Goal: Check status

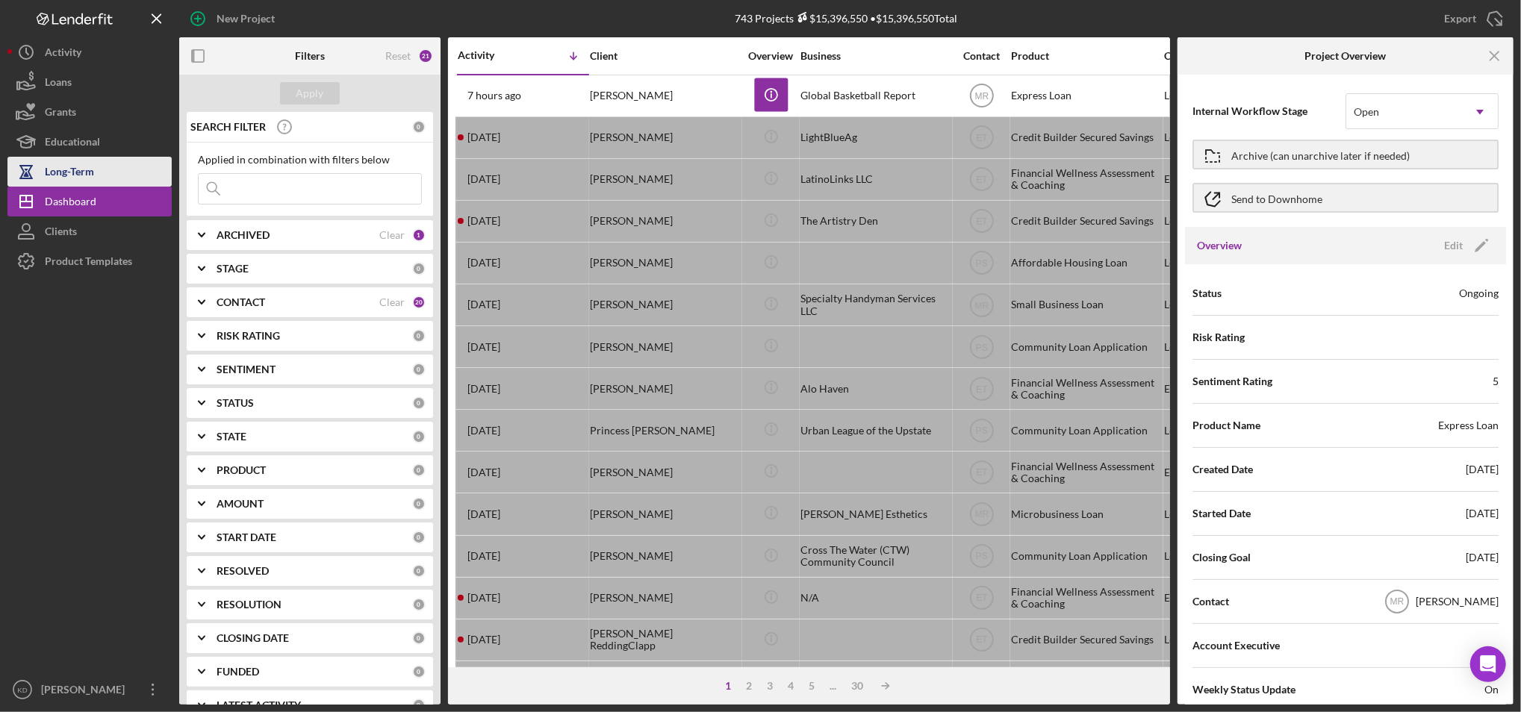
scroll to position [1430, 0]
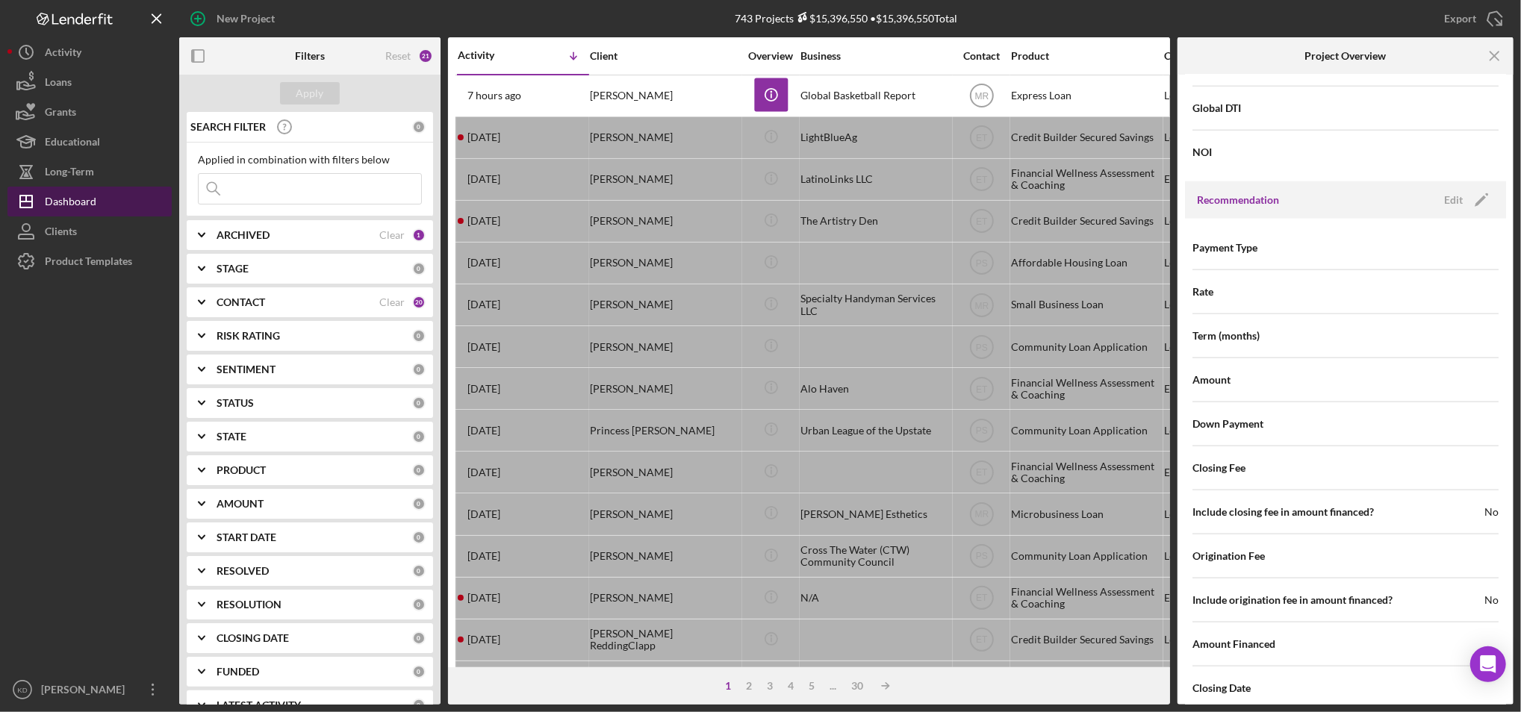
click at [72, 202] on div "Dashboard" at bounding box center [71, 204] width 52 height 34
click at [1492, 58] on line "button" at bounding box center [1494, 56] width 8 height 8
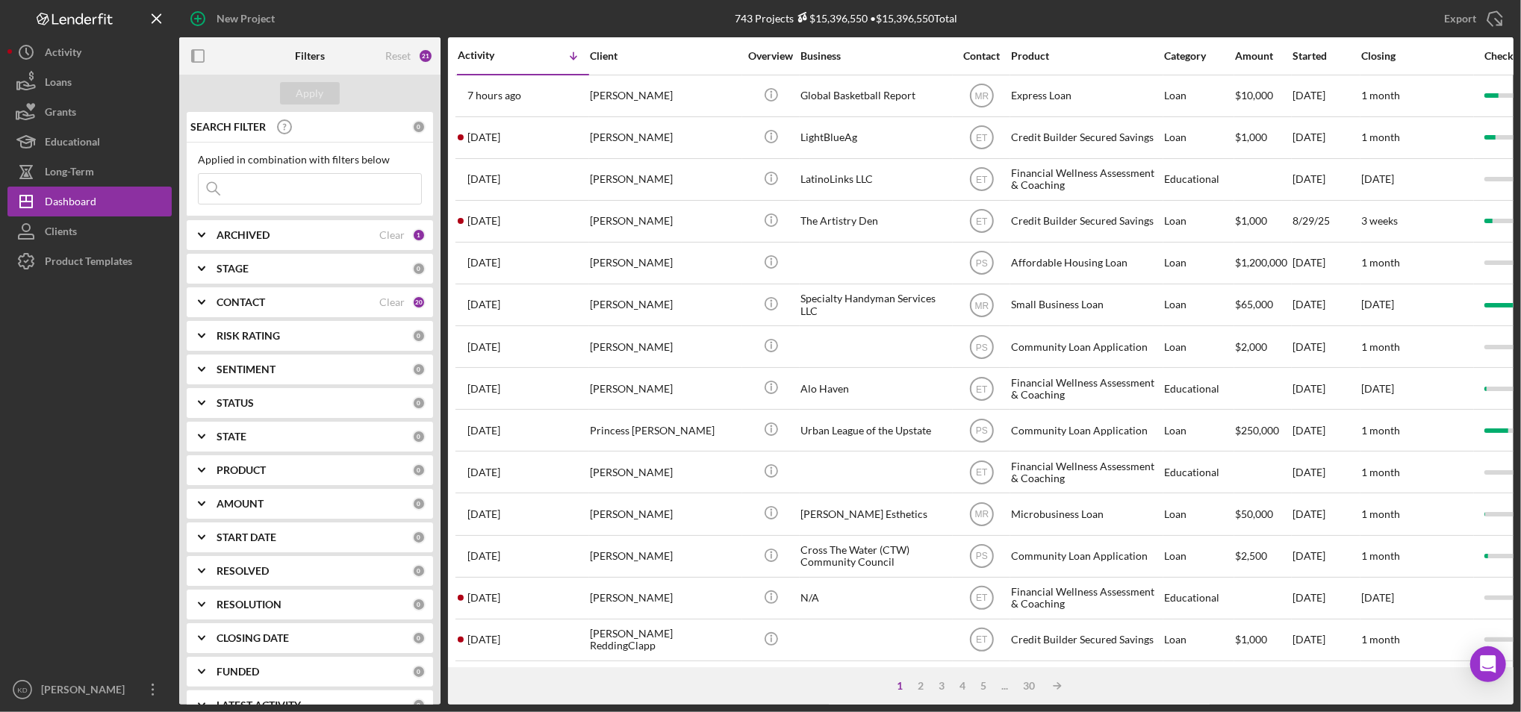
scroll to position [0, 0]
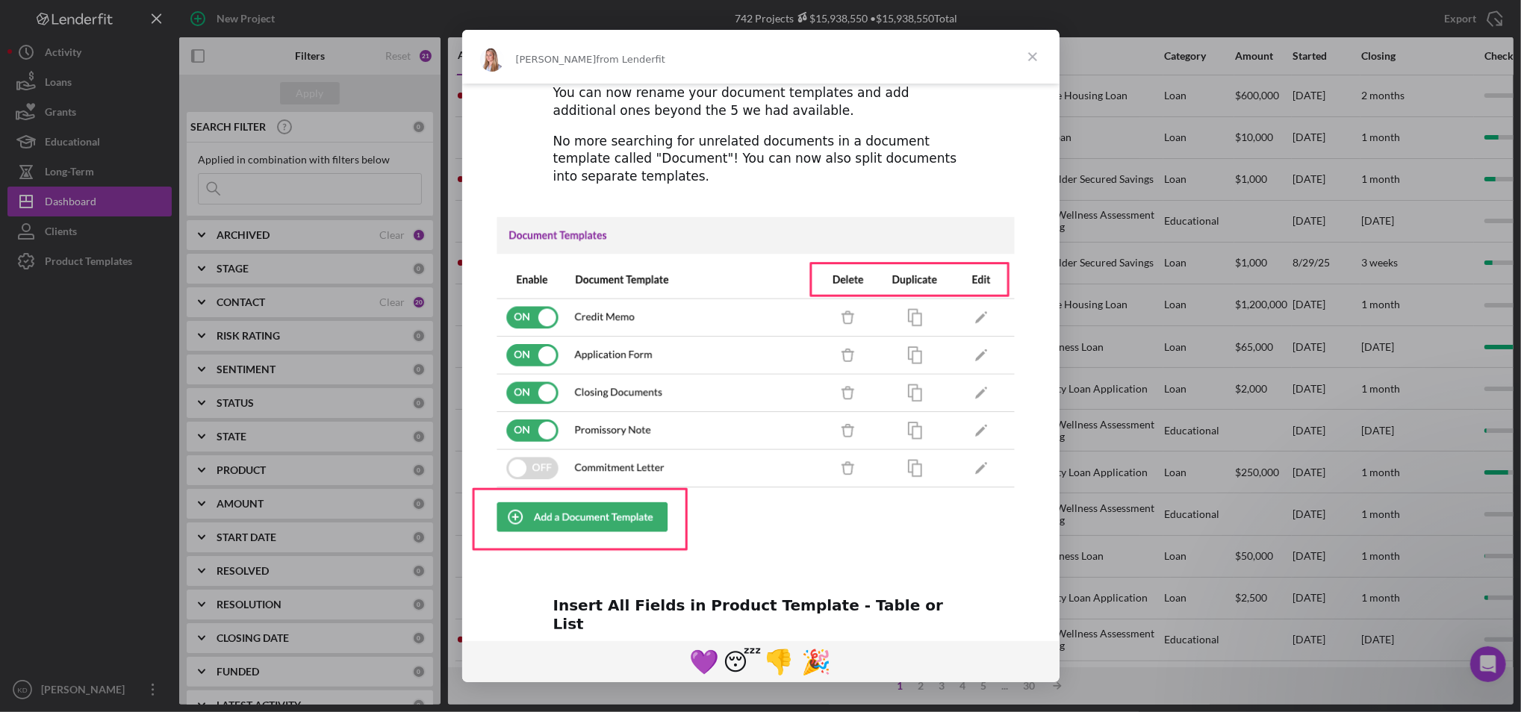
scroll to position [181, 0]
click at [1036, 62] on span "Close" at bounding box center [1033, 57] width 54 height 54
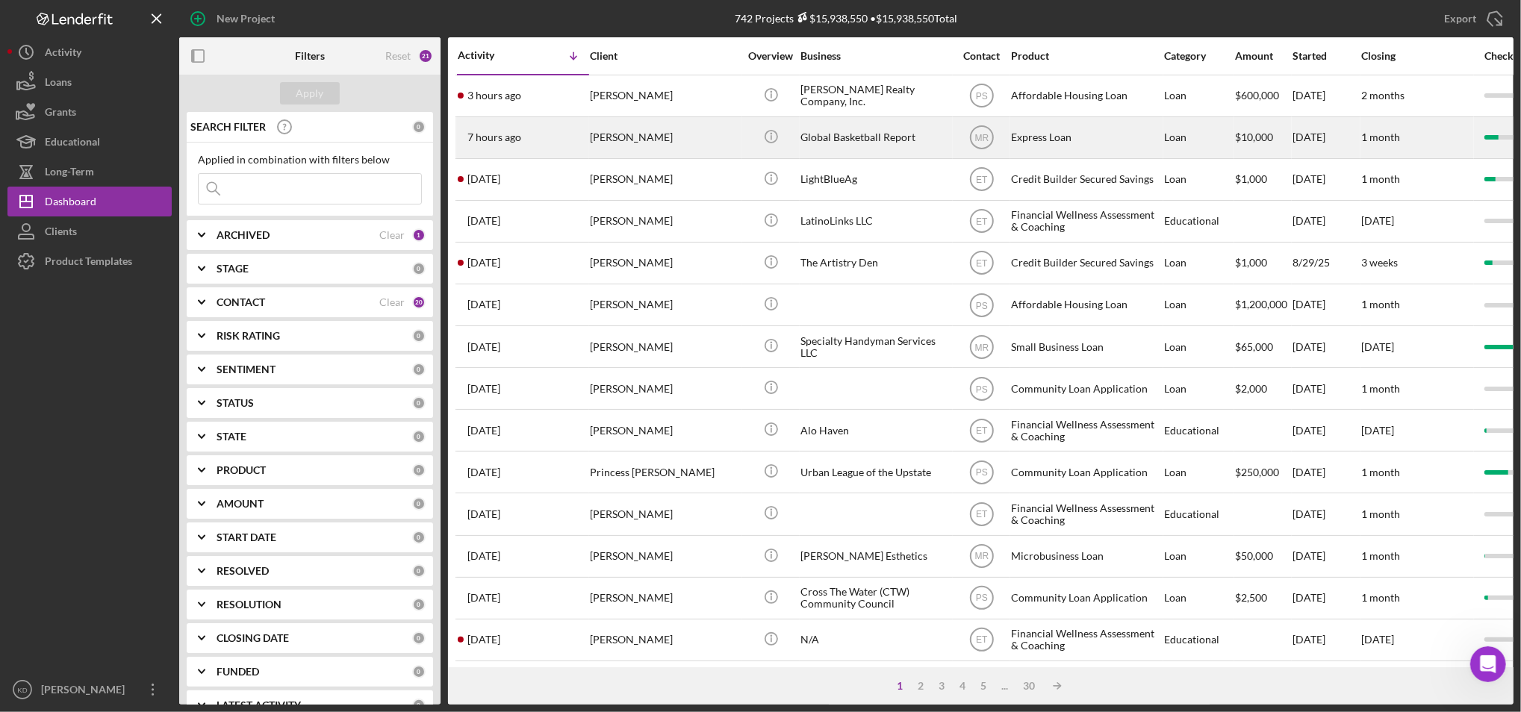
click at [853, 134] on div "Global Basketball Report" at bounding box center [874, 138] width 149 height 40
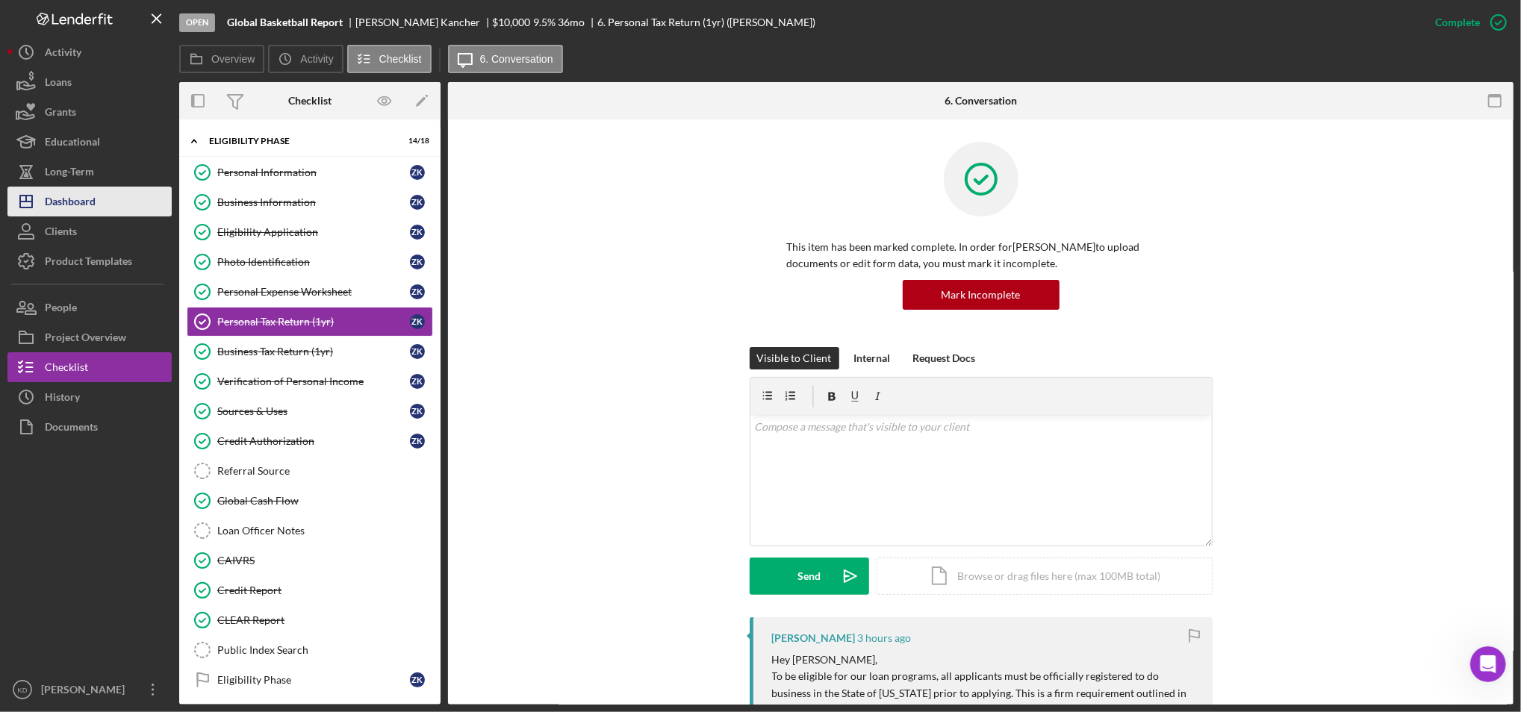
click at [86, 211] on div "Dashboard" at bounding box center [70, 204] width 51 height 34
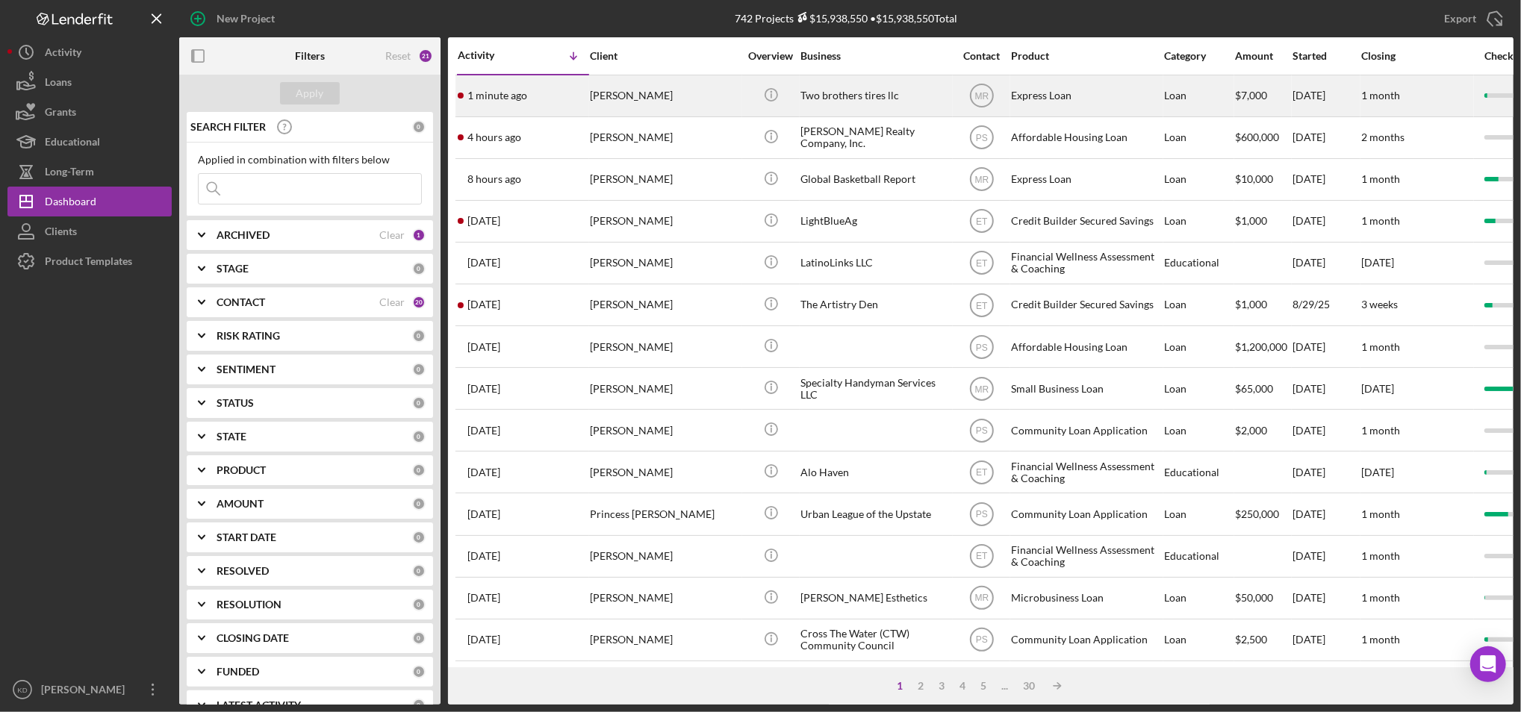
click at [869, 99] on div "Two brothers tires llc" at bounding box center [874, 96] width 149 height 40
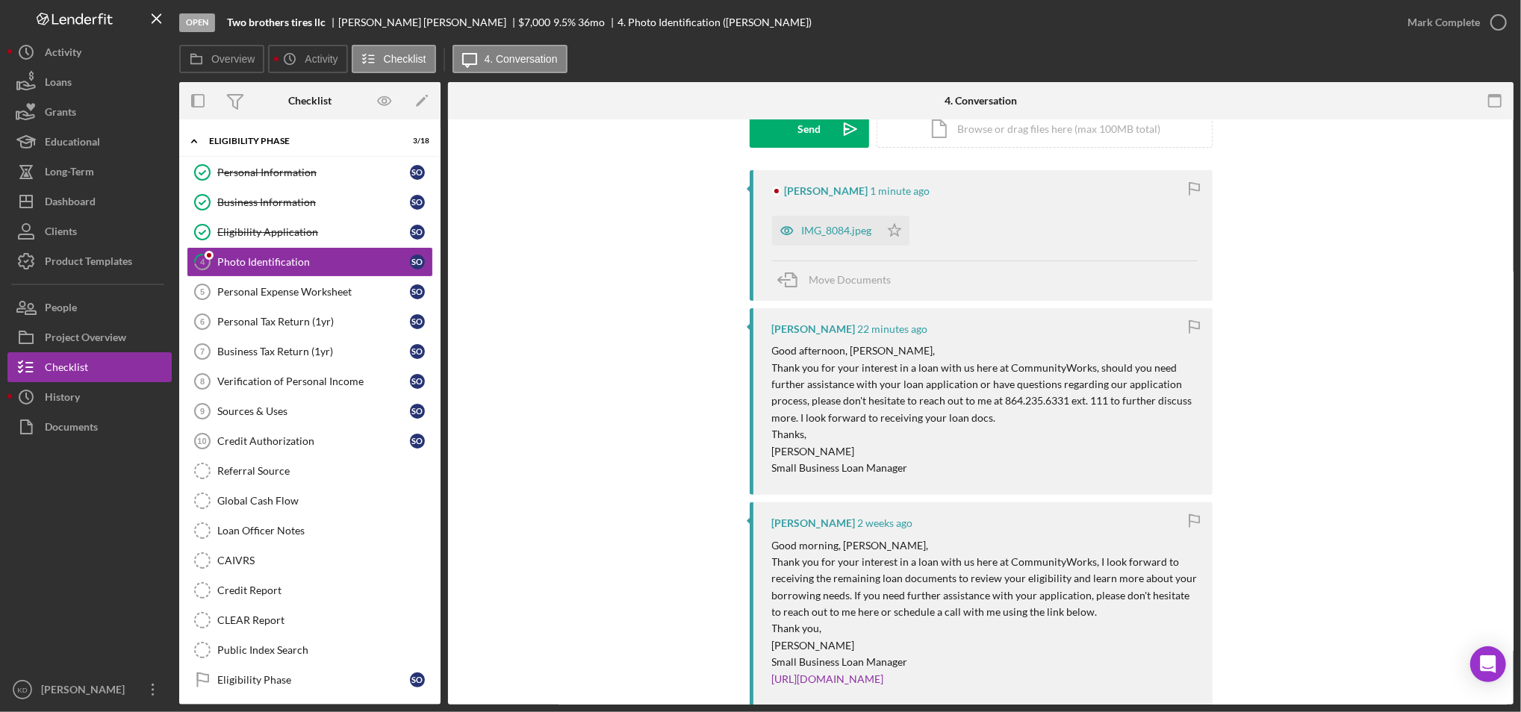
scroll to position [243, 0]
click at [564, 445] on div "Severino Ojeda garcia 8 minutes ago IMG_8084.jpeg Icon/Star Move Documents Matt…" at bounding box center [980, 525] width 1021 height 713
